Goal: Transaction & Acquisition: Subscribe to service/newsletter

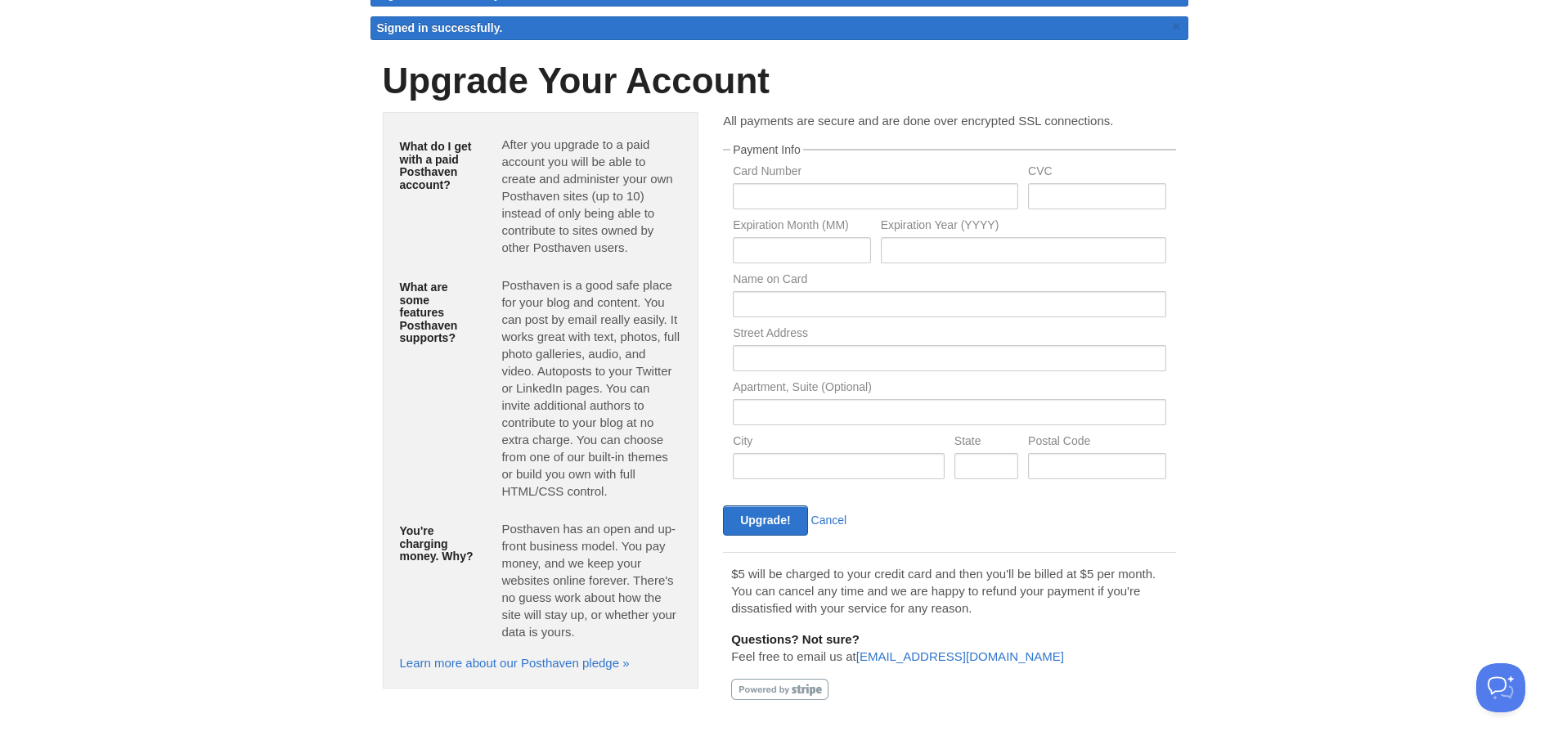
scroll to position [45, 0]
click at [825, 514] on link "Cancel" at bounding box center [830, 520] width 36 height 13
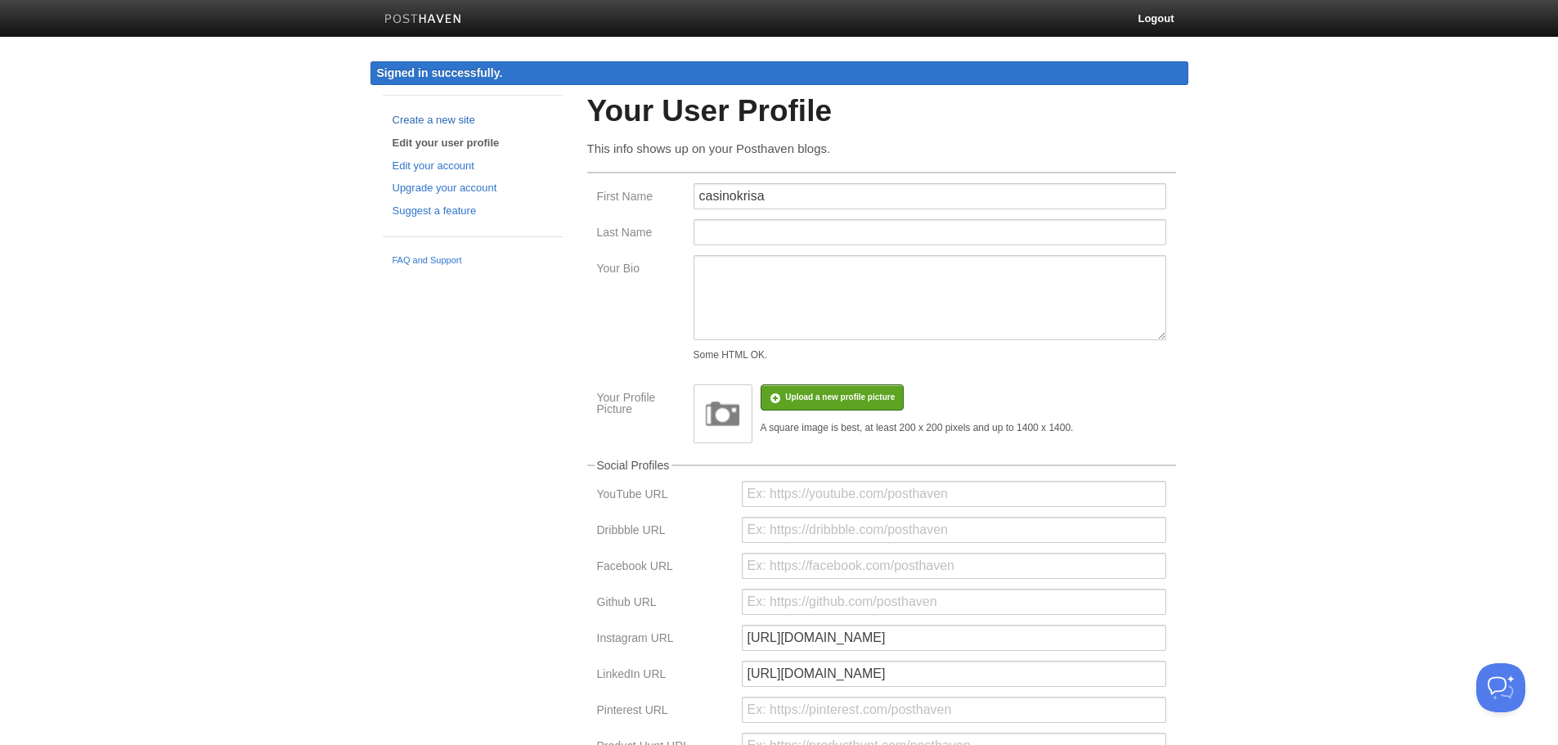
click at [435, 124] on link "Create a new site" at bounding box center [473, 120] width 160 height 17
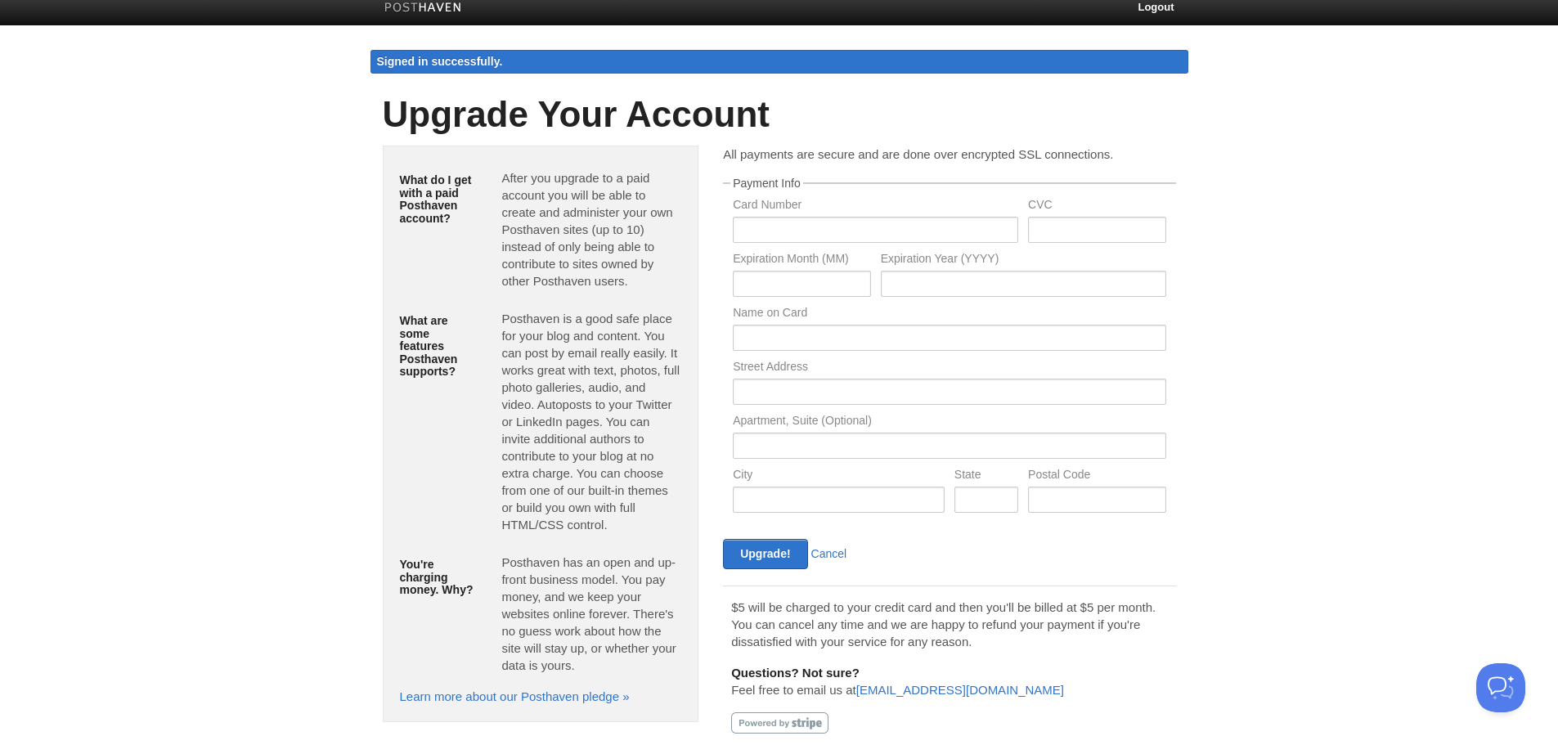
scroll to position [45, 0]
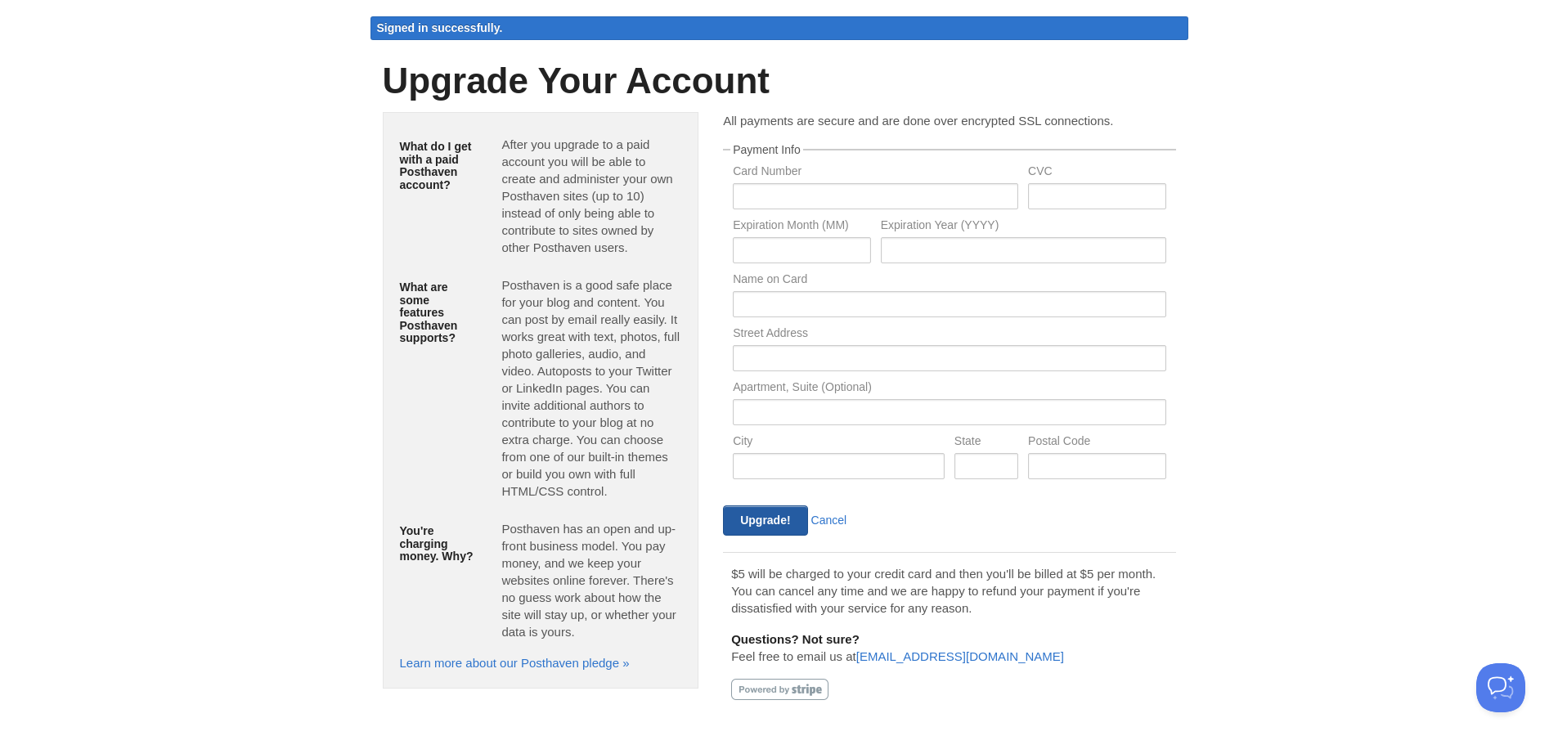
click at [802, 519] on input "Upgrade!" at bounding box center [765, 521] width 84 height 30
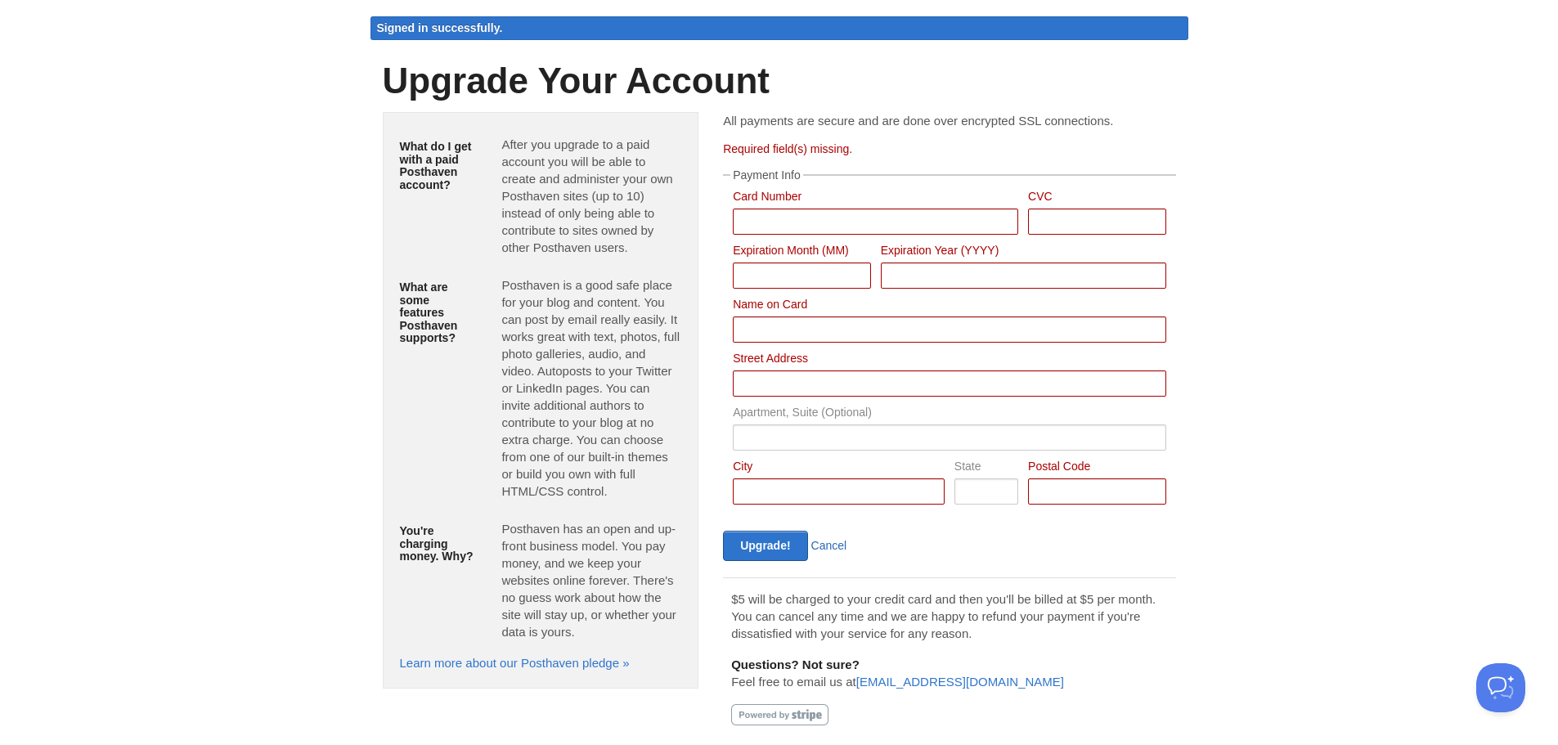
click at [821, 552] on link "Cancel" at bounding box center [830, 545] width 36 height 13
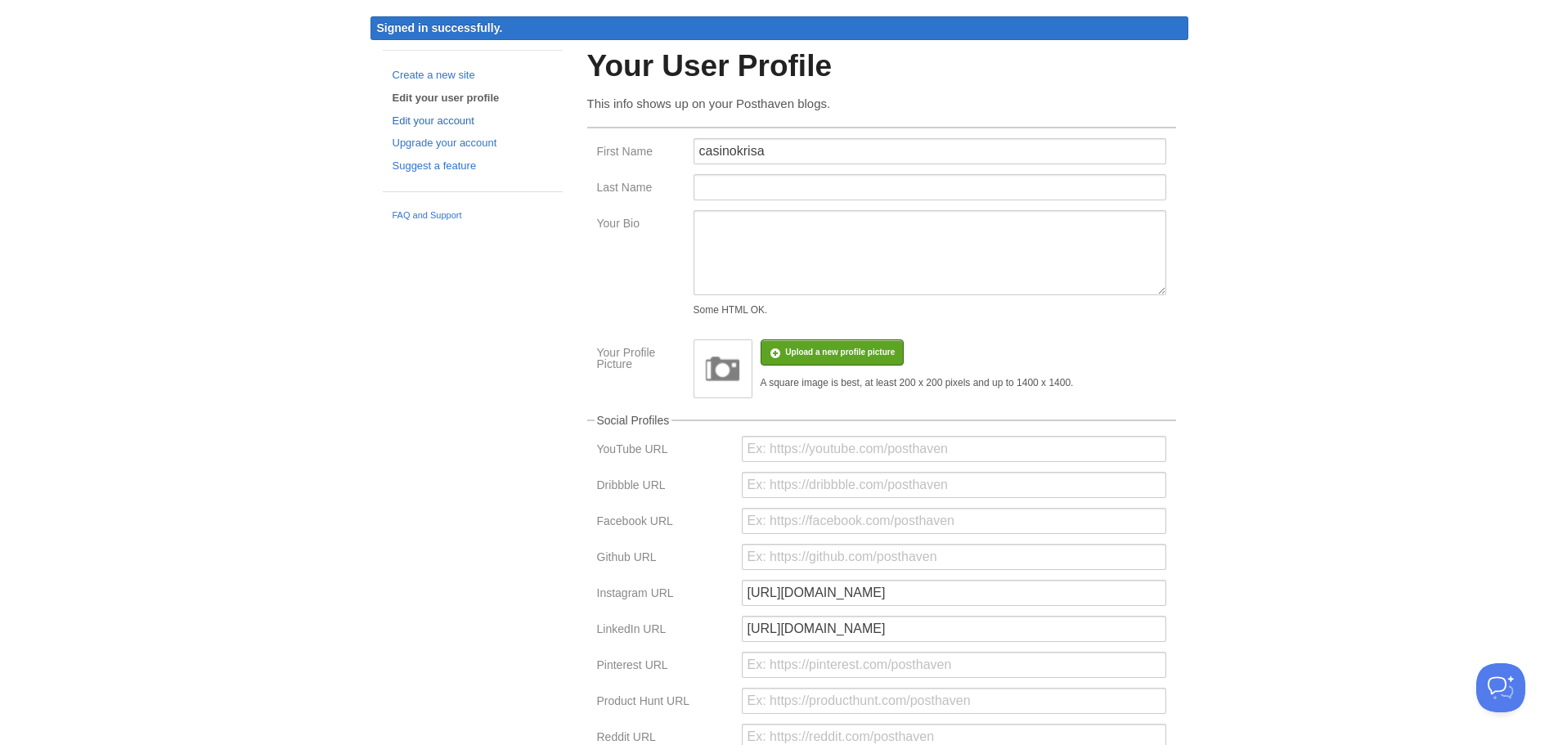
click at [458, 116] on link "Edit your account" at bounding box center [473, 121] width 160 height 17
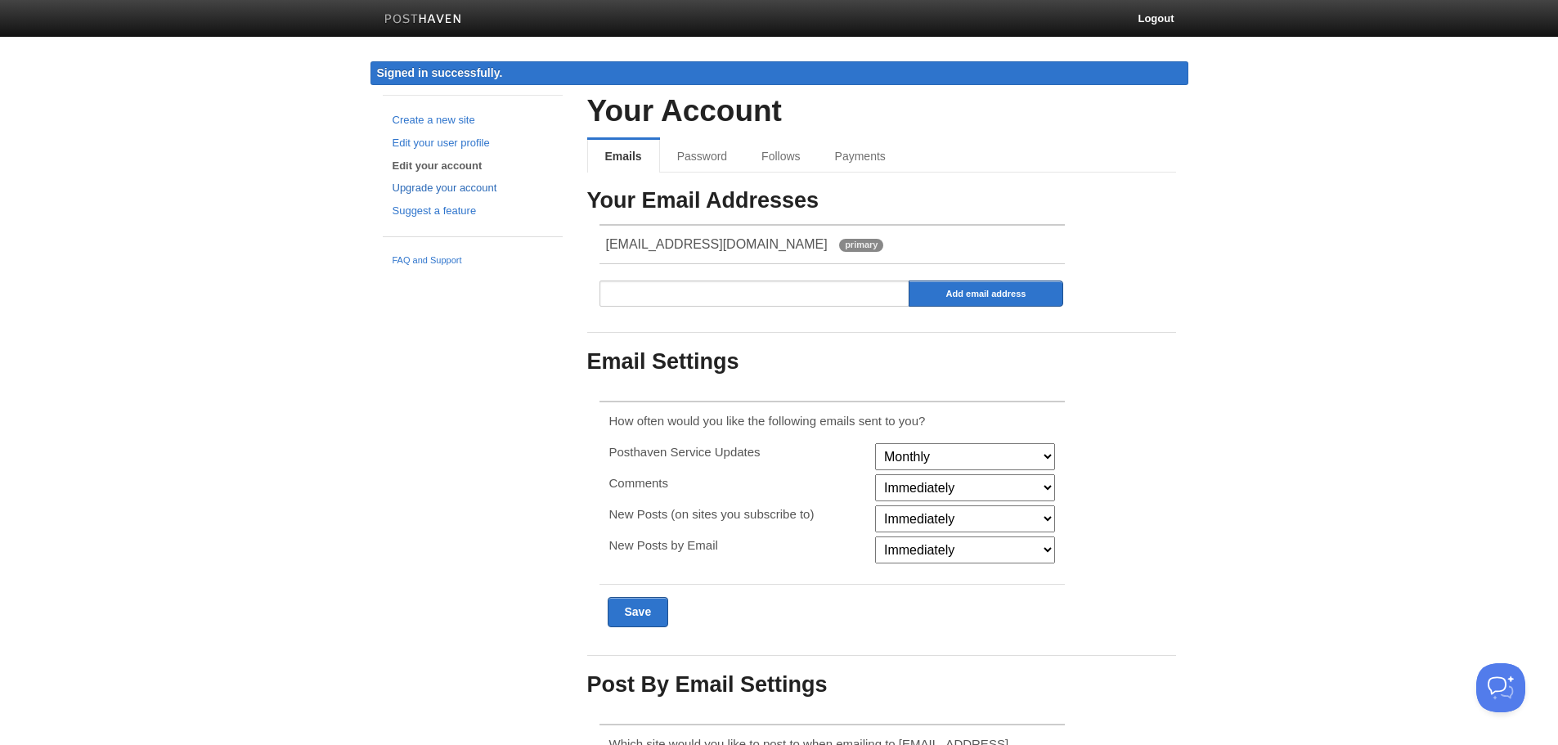
click at [439, 185] on link "Upgrade your account" at bounding box center [473, 188] width 160 height 17
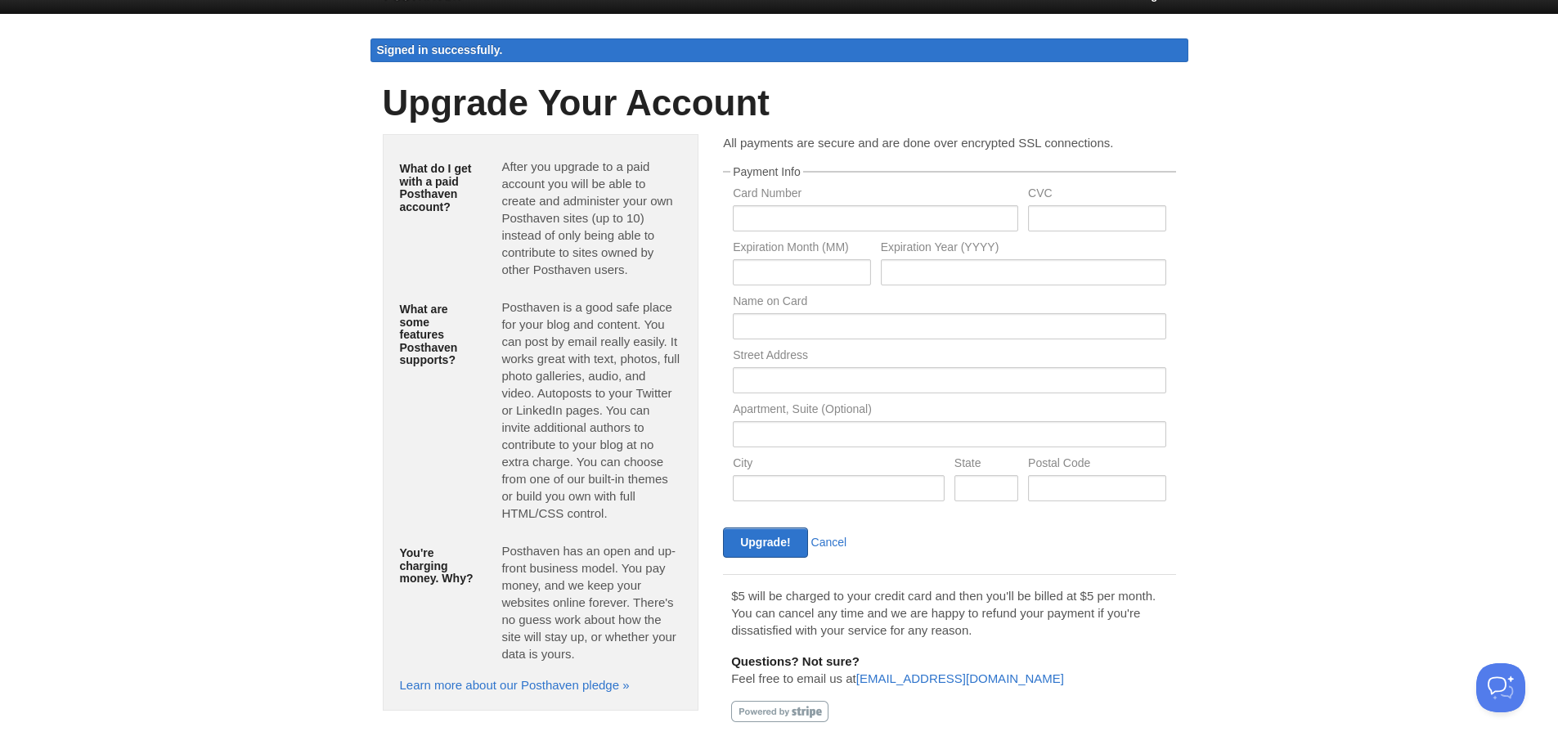
scroll to position [45, 0]
